Goal: Task Accomplishment & Management: Use online tool/utility

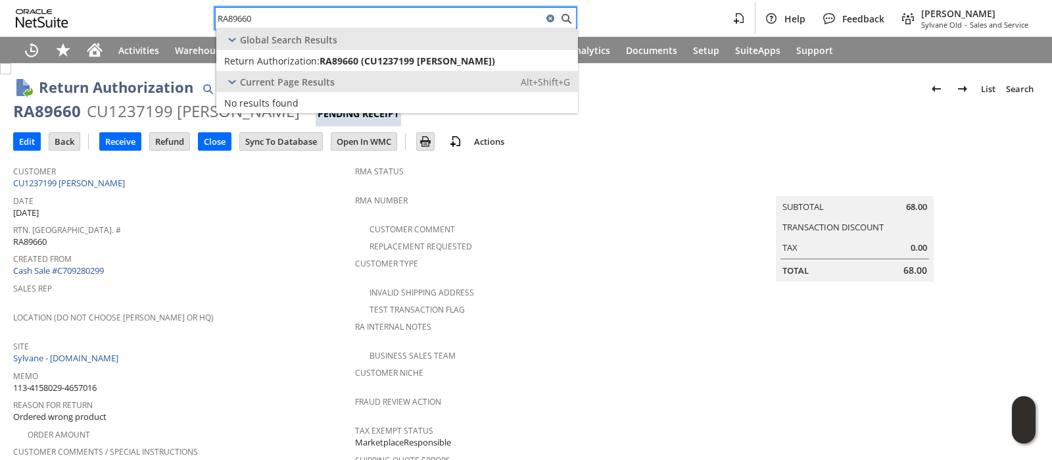
scroll to position [644, 0]
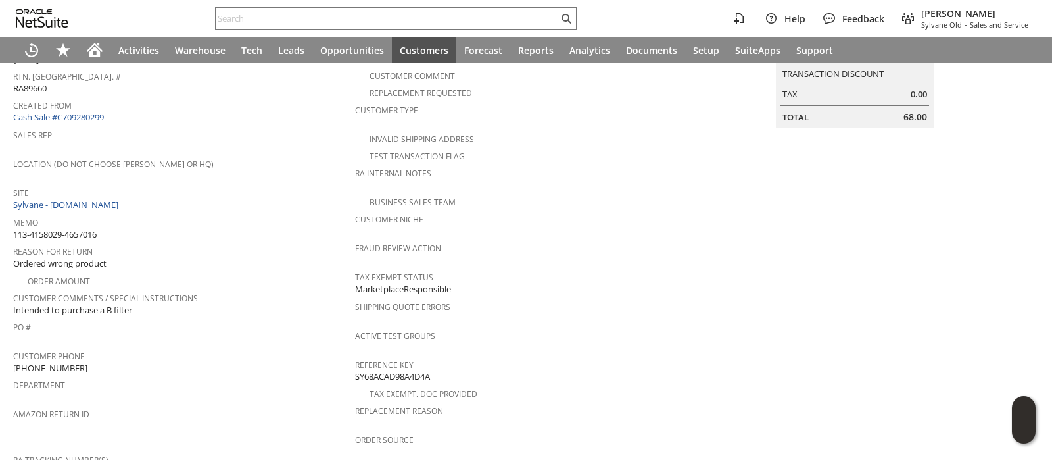
scroll to position [151, 0]
click at [95, 231] on span "113-4158029-4657016" at bounding box center [55, 237] width 84 height 12
copy tbody "113-4158029-4657016"
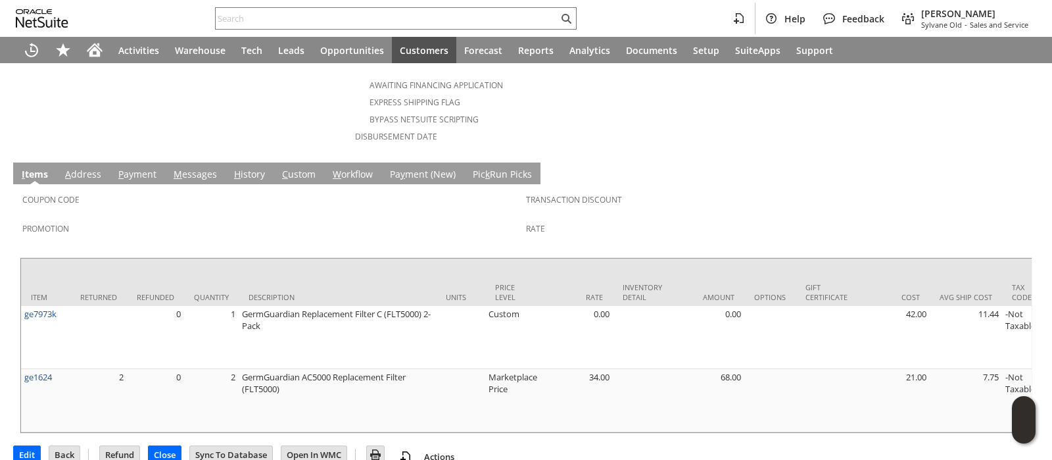
scroll to position [644, 0]
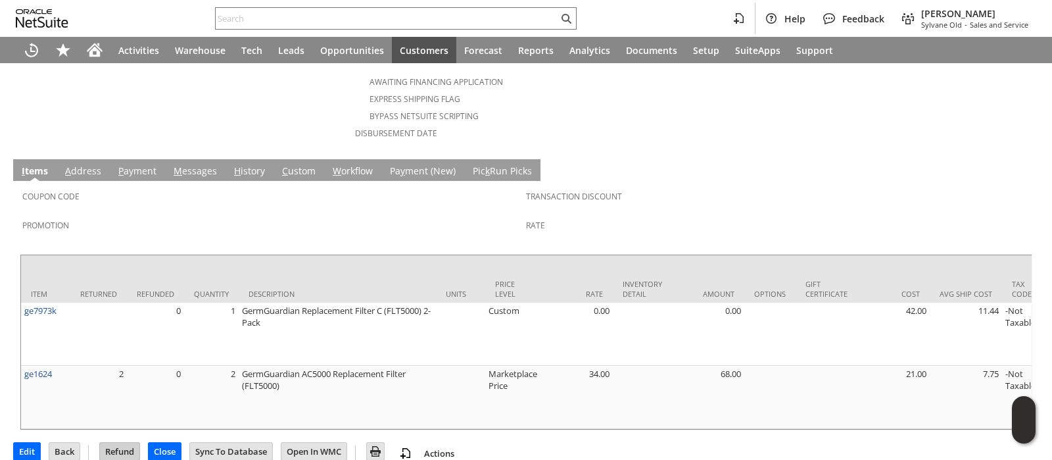
click at [118, 443] on input "Refund" at bounding box center [119, 451] width 39 height 17
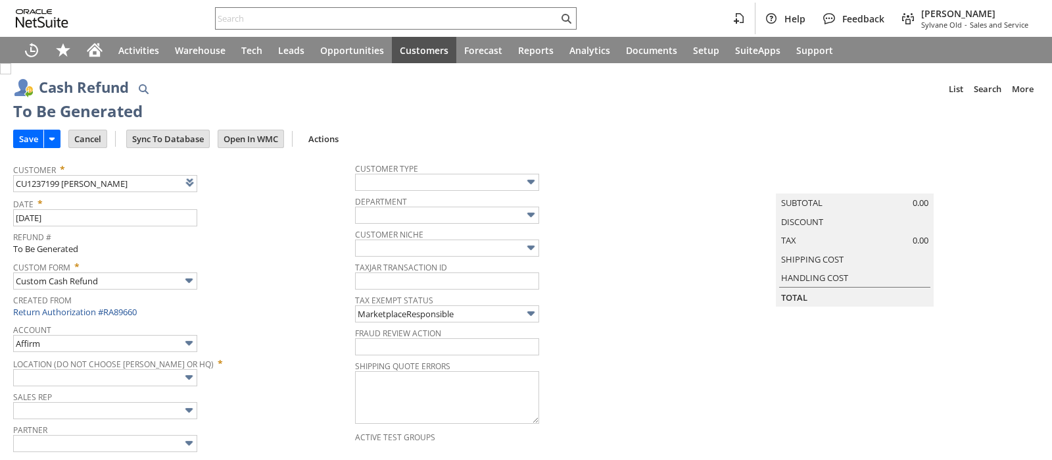
type input "Amazon Undeposited Funds"
type input "Headquarters : Head... : Pending Testing"
type input "Add"
type input "Copy Previous"
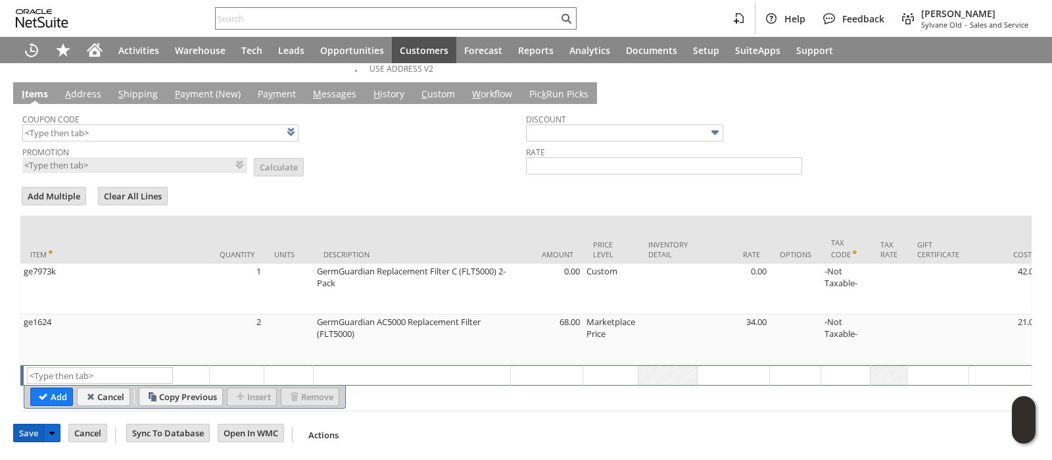
click at [30, 429] on input "Save" at bounding box center [29, 432] width 30 height 17
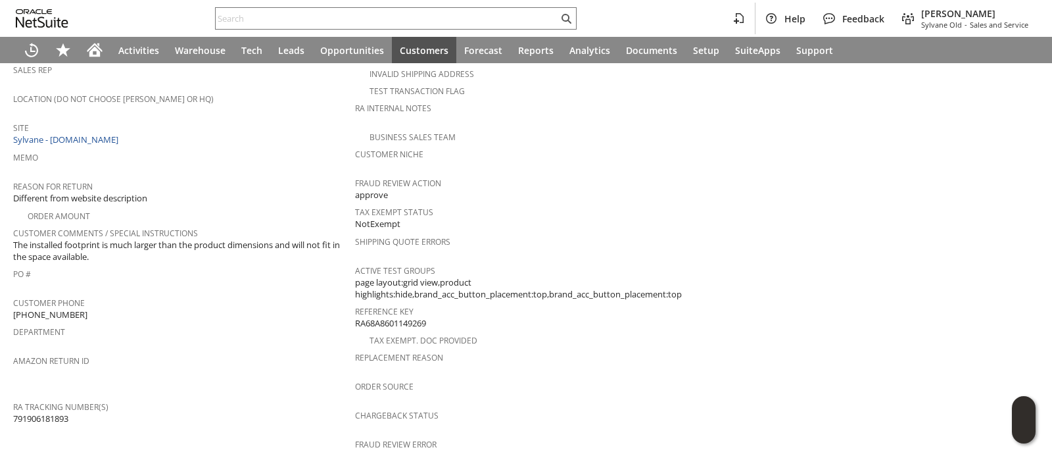
scroll to position [217, 0]
